Goal: Register for event/course

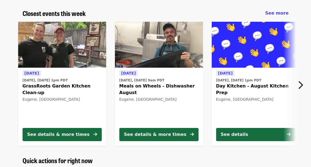
scroll to position [186, 0]
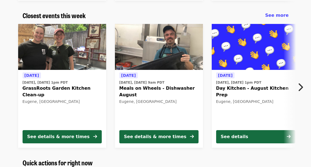
click at [248, 89] on span "Day Kitchen - August Kitchen Prep" at bounding box center [255, 91] width 79 height 13
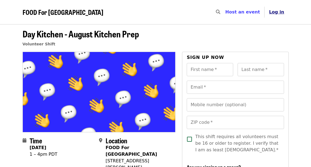
click at [278, 11] on span "Log in" at bounding box center [276, 11] width 15 height 5
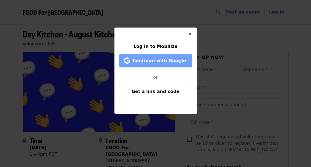
click at [161, 63] on span "Continue with Google" at bounding box center [158, 60] width 53 height 5
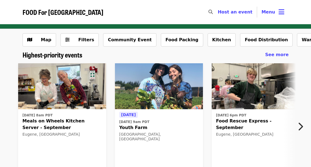
click at [300, 127] on icon "chevron-right icon" at bounding box center [299, 126] width 5 height 10
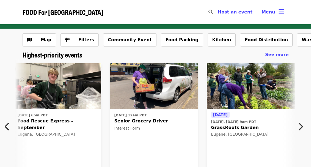
scroll to position [0, 199]
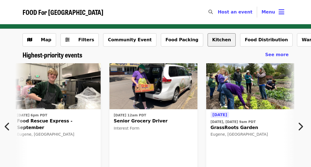
click at [207, 42] on button "Kitchen" at bounding box center [221, 39] width 28 height 13
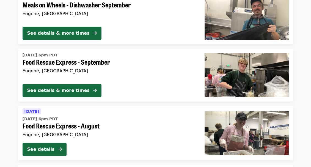
scroll to position [368, 0]
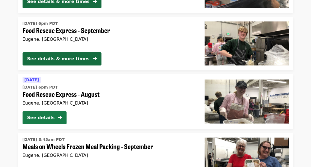
click at [37, 115] on div "See details" at bounding box center [40, 117] width 27 height 7
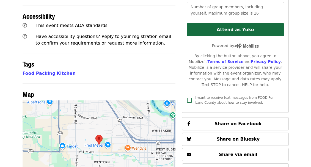
scroll to position [72, 0]
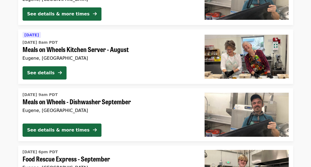
scroll to position [211, 0]
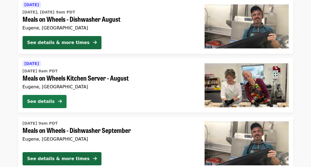
click at [45, 101] on div "See details" at bounding box center [40, 101] width 27 height 7
click at [45, 101] on div "FOOD For Lane County Skip to content ​ Host an event Host Menu Map Filters Food…" at bounding box center [155, 105] width 311 height 633
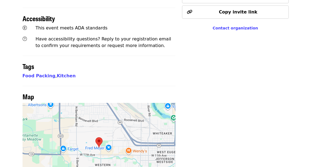
scroll to position [22, 0]
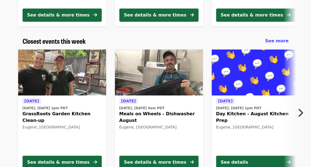
scroll to position [163, 0]
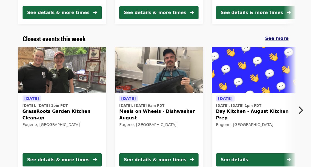
click at [281, 38] on span "See more" at bounding box center [276, 38] width 23 height 5
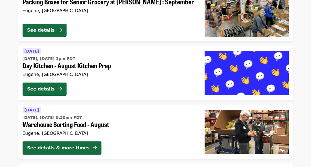
scroll to position [454, 0]
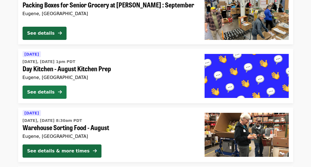
click at [51, 92] on div "See details" at bounding box center [40, 92] width 27 height 7
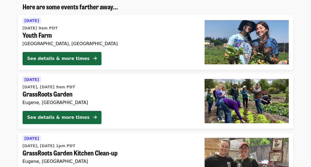
scroll to position [90, 0]
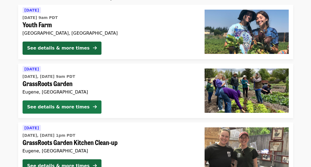
click at [66, 110] on div "See details & more times" at bounding box center [58, 107] width 62 height 7
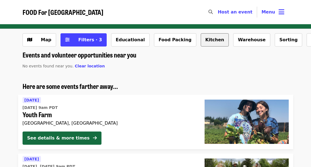
click at [200, 41] on button "Kitchen" at bounding box center [214, 39] width 28 height 13
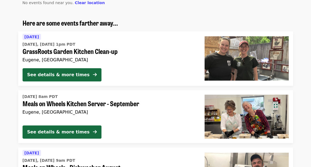
scroll to position [63, 0]
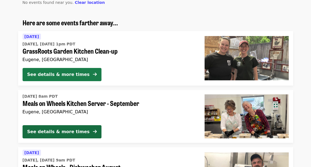
click at [65, 70] on button "See details & more times" at bounding box center [62, 74] width 79 height 13
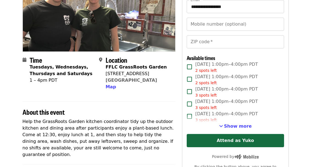
scroll to position [238, 0]
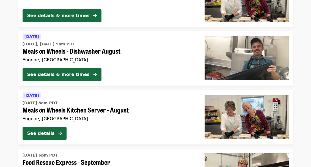
scroll to position [181, 0]
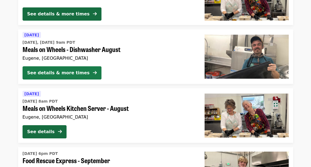
click at [57, 74] on div "See details & more times" at bounding box center [58, 72] width 62 height 7
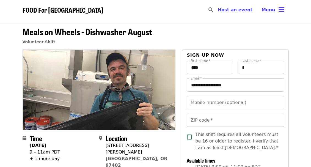
scroll to position [55, 0]
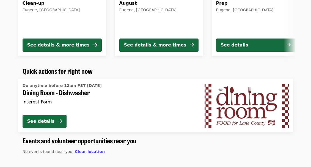
scroll to position [316, 0]
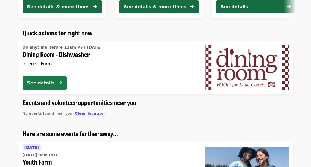
click at [49, 85] on div "See details" at bounding box center [40, 83] width 27 height 7
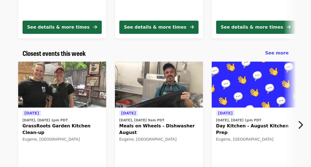
scroll to position [39, 0]
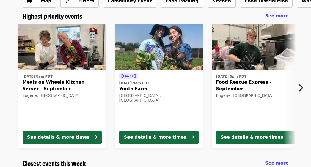
click at [302, 86] on icon "chevron-right icon" at bounding box center [299, 87] width 5 height 10
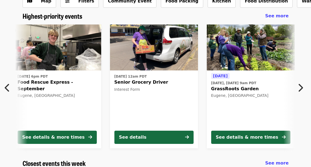
scroll to position [0, 199]
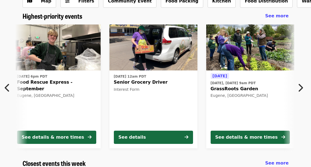
click at [301, 86] on icon "chevron-right icon" at bounding box center [299, 87] width 5 height 10
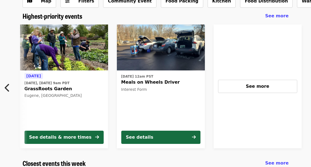
scroll to position [0, 392]
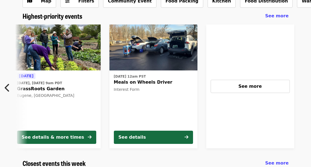
click at [144, 83] on span "Meals on Wheels Driver" at bounding box center [153, 82] width 79 height 7
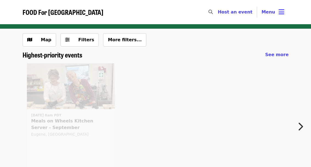
scroll to position [39, 0]
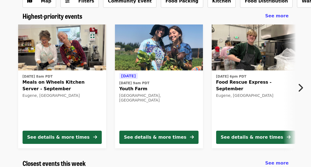
click at [27, 82] on span "Meals on Wheels Kitchen Server - September" at bounding box center [62, 85] width 79 height 13
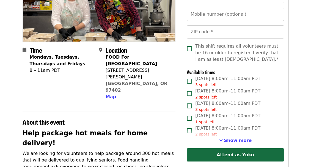
scroll to position [91, 0]
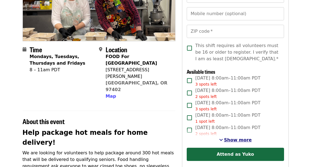
click at [240, 141] on span "Show more" at bounding box center [238, 139] width 28 height 5
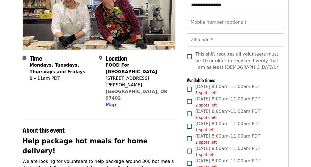
scroll to position [113, 0]
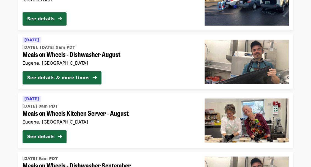
scroll to position [945, 0]
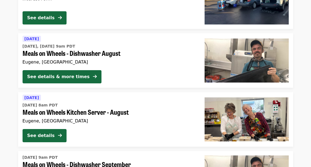
click at [63, 113] on span "Meals on Wheels Kitchen Server - August" at bounding box center [109, 112] width 173 height 8
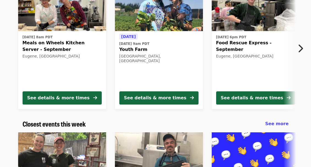
scroll to position [48, 0]
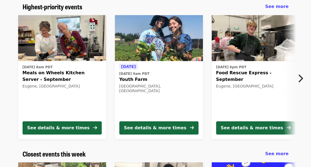
click at [299, 80] on icon "chevron-right icon" at bounding box center [299, 78] width 5 height 10
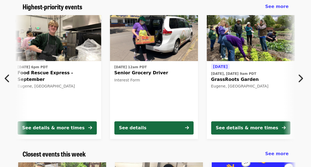
scroll to position [0, 199]
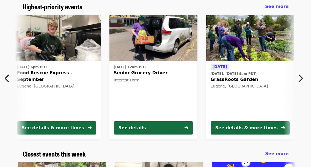
click at [299, 80] on icon "chevron-right icon" at bounding box center [299, 78] width 5 height 10
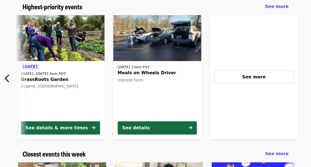
scroll to position [0, 392]
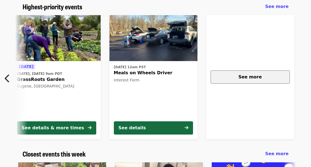
click at [260, 78] on div "See more" at bounding box center [250, 77] width 70 height 7
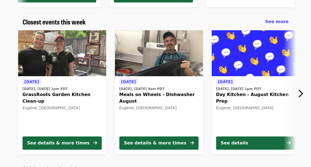
scroll to position [184, 0]
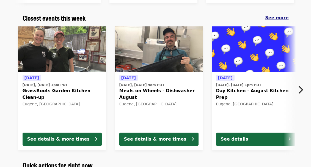
click at [285, 19] on span "See more" at bounding box center [276, 17] width 23 height 5
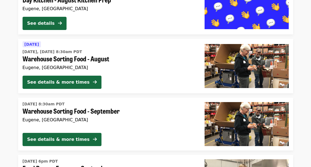
scroll to position [452, 0]
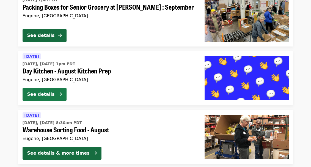
click at [40, 91] on div "See details" at bounding box center [40, 94] width 27 height 7
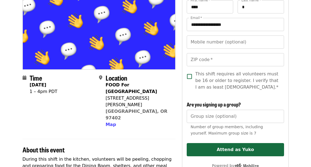
scroll to position [16, 0]
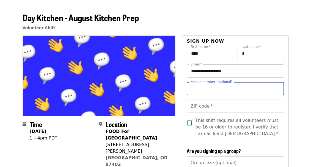
click at [208, 89] on input "Mobile number (optional)" at bounding box center [234, 88] width 97 height 13
type input "**********"
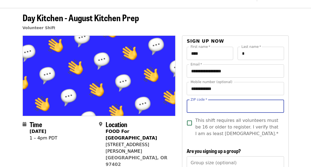
click at [226, 108] on input "ZIP code   *" at bounding box center [234, 105] width 97 height 13
type input "*****"
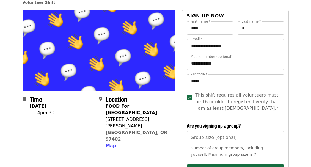
scroll to position [88, 0]
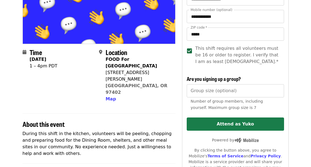
click at [240, 124] on button "Attend as Yuko" at bounding box center [234, 123] width 97 height 13
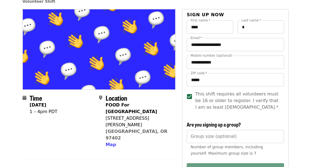
scroll to position [0, 0]
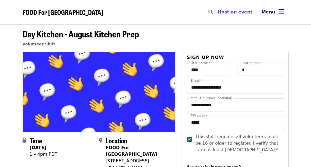
click at [276, 13] on button "Menu" at bounding box center [273, 11] width 32 height 13
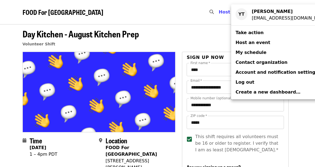
click at [257, 53] on span "My schedule" at bounding box center [250, 52] width 31 height 5
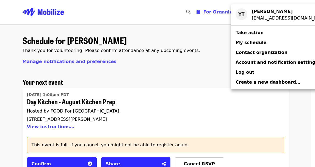
click at [213, 47] on div "Account menu" at bounding box center [157, 83] width 315 height 167
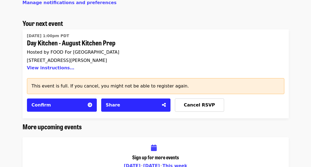
scroll to position [85, 0]
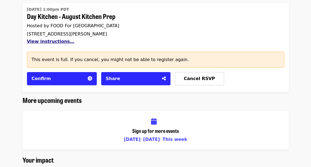
click at [48, 41] on button "View instructions…" at bounding box center [50, 41] width 47 height 5
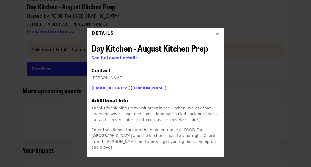
scroll to position [102, 0]
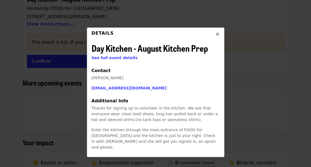
click at [218, 35] on icon "times icon" at bounding box center [217, 34] width 3 height 5
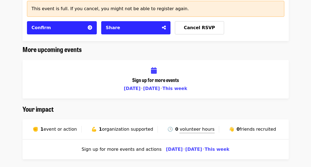
scroll to position [138, 0]
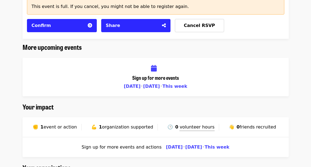
click at [132, 86] on span "[DATE]" at bounding box center [132, 85] width 17 height 5
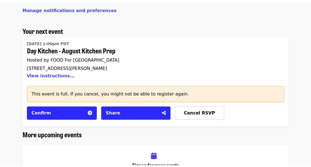
scroll to position [0, 0]
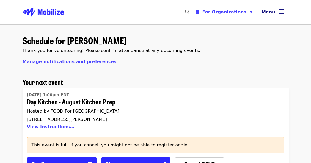
click at [279, 15] on icon "bars icon" at bounding box center [281, 12] width 6 height 8
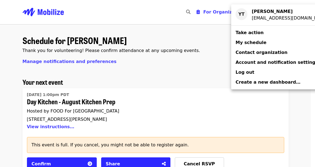
click at [244, 33] on span "Take action" at bounding box center [249, 32] width 28 height 5
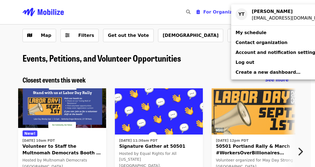
click at [222, 63] on div "Account menu" at bounding box center [157, 83] width 315 height 167
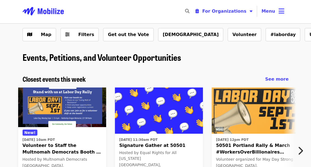
scroll to position [1, 0]
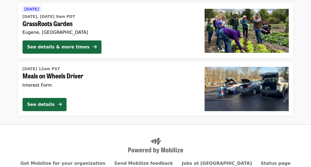
scroll to position [317, 0]
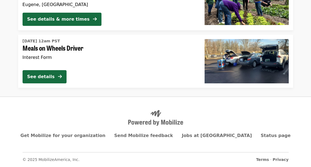
click at [42, 44] on span "Meals on Wheels Driver" at bounding box center [109, 48] width 173 height 8
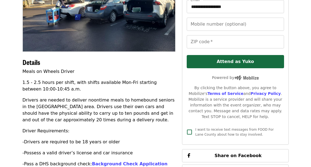
scroll to position [114, 0]
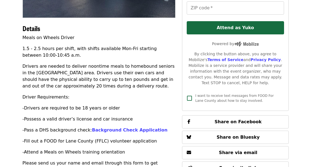
scroll to position [317, 0]
